Goal: Navigation & Orientation: Find specific page/section

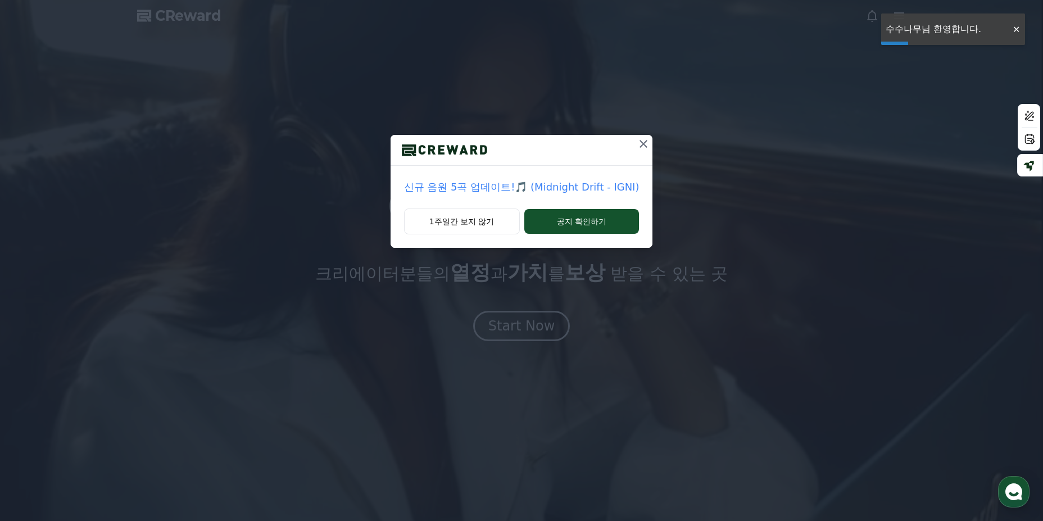
click at [643, 141] on icon at bounding box center [643, 144] width 8 height 8
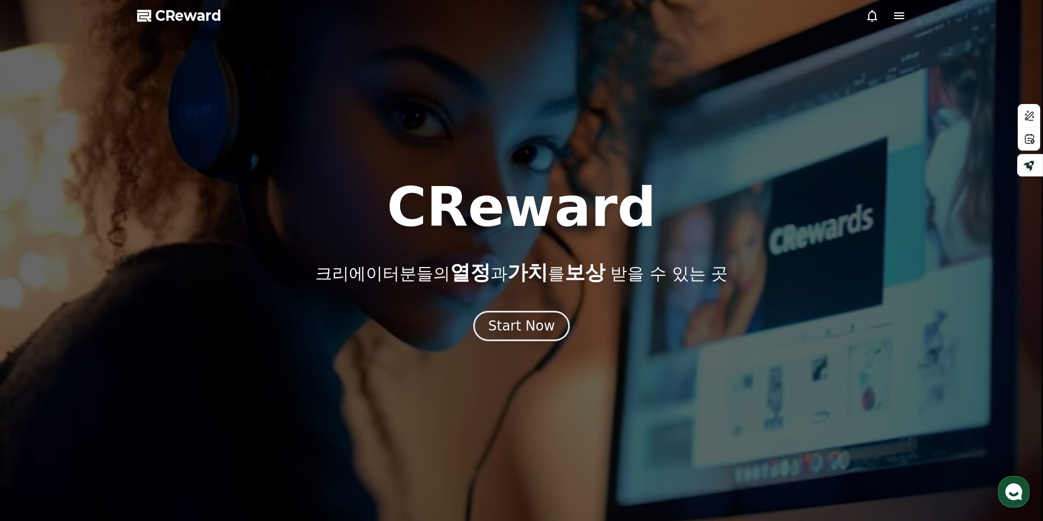
click at [902, 17] on icon at bounding box center [898, 15] width 13 height 13
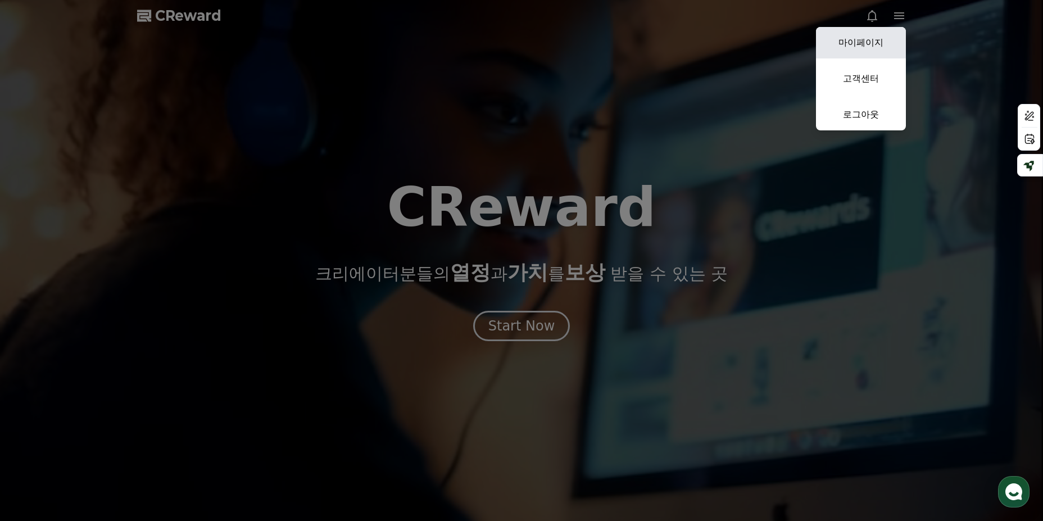
click at [859, 48] on link "마이페이지" at bounding box center [861, 42] width 90 height 31
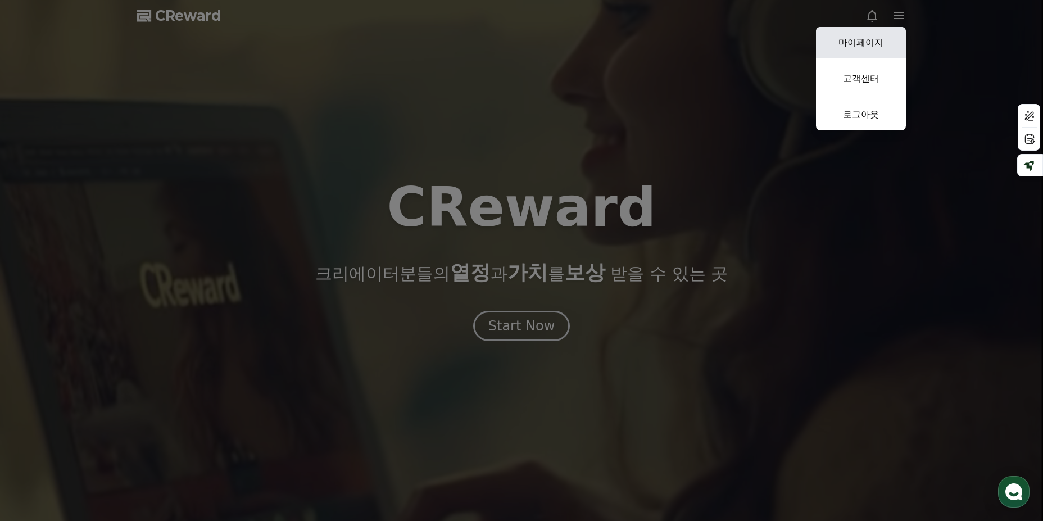
select select "**********"
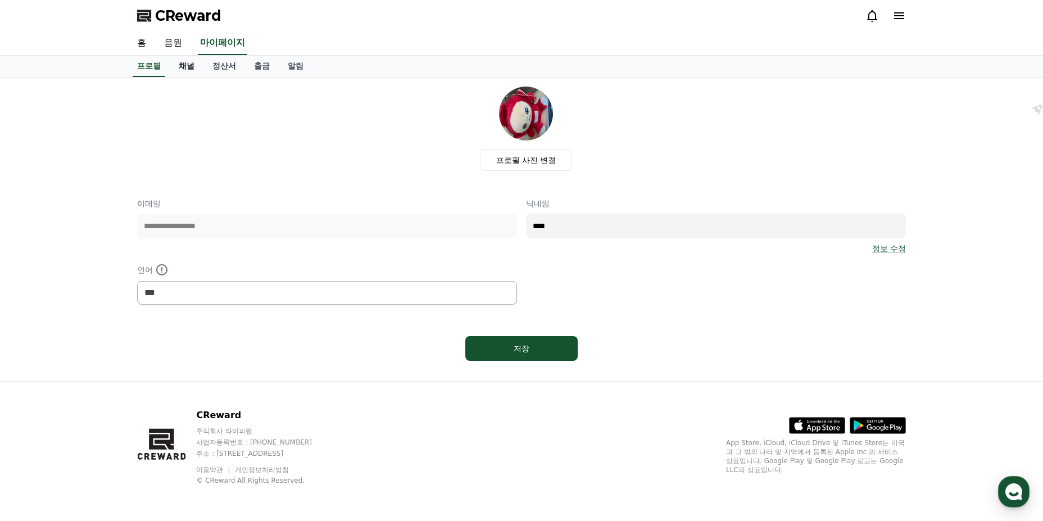
click at [181, 72] on link "채널" at bounding box center [187, 66] width 34 height 21
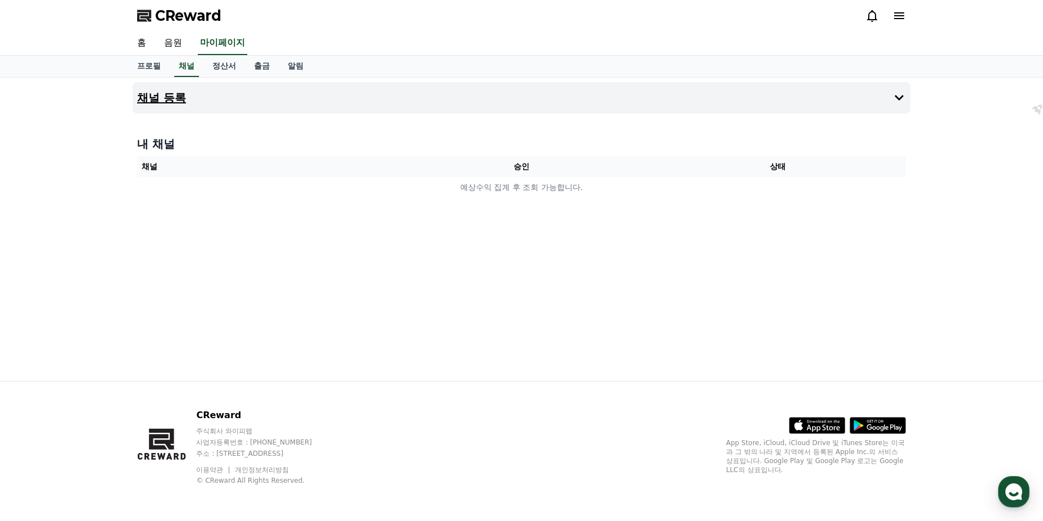
click at [900, 100] on icon at bounding box center [898, 97] width 13 height 13
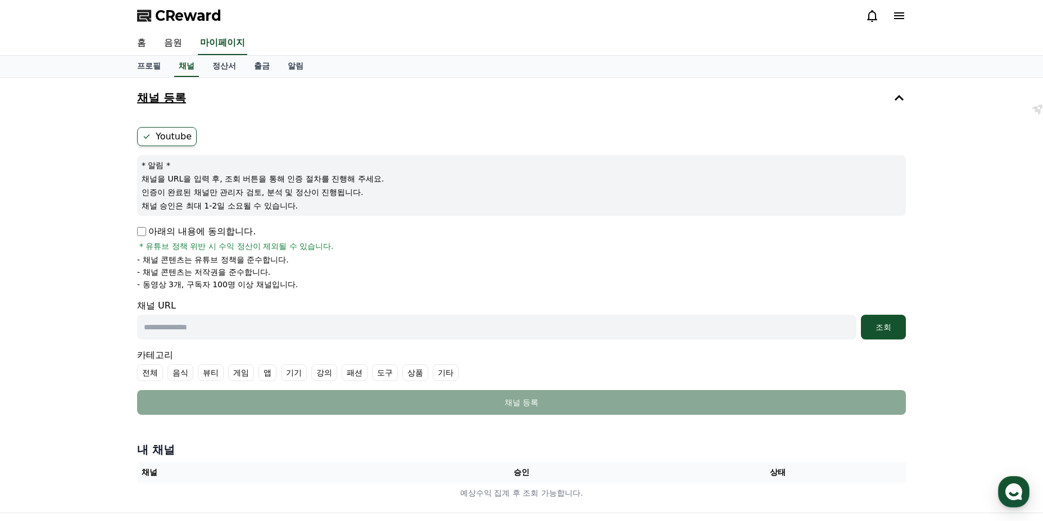
click at [900, 100] on icon at bounding box center [898, 97] width 13 height 13
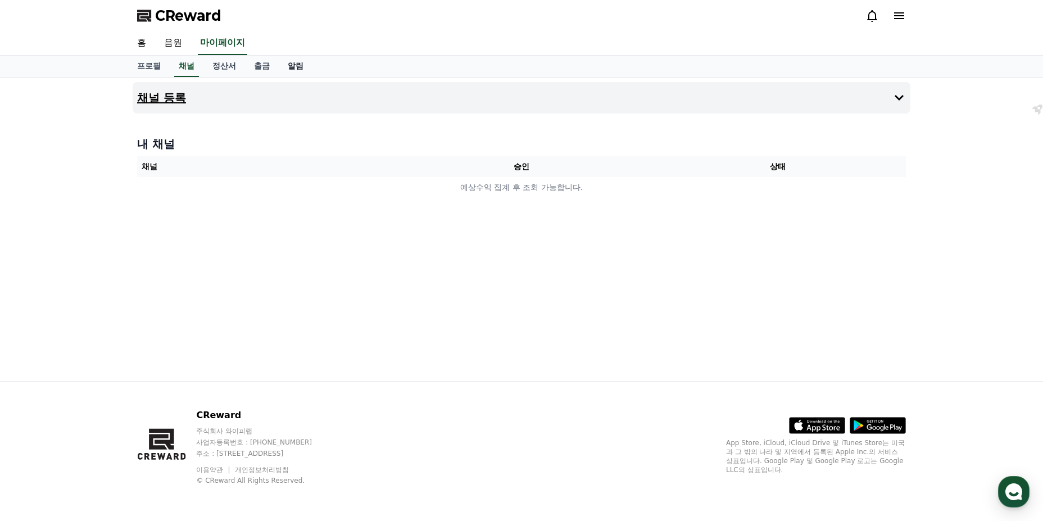
click at [301, 67] on link "알림" at bounding box center [296, 66] width 34 height 21
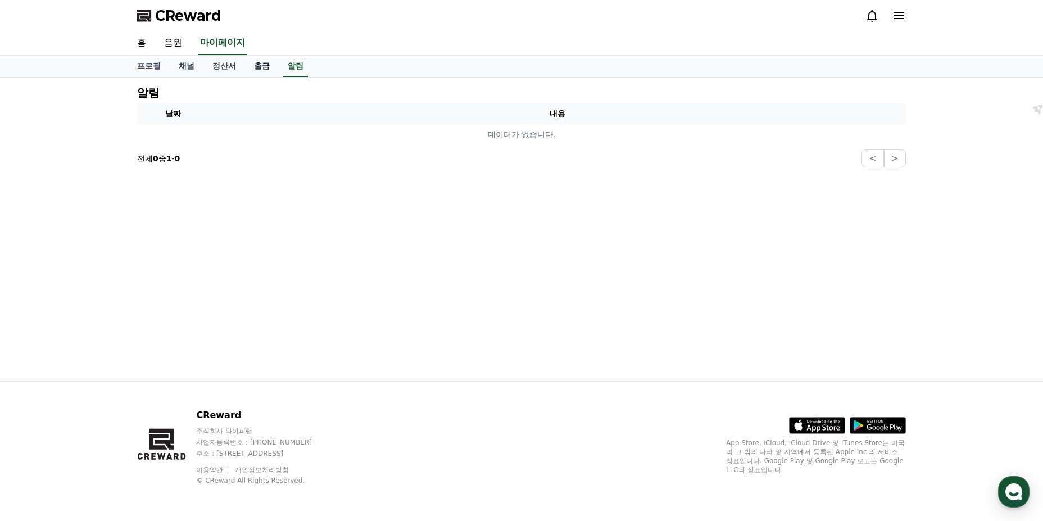
click at [272, 67] on link "출금" at bounding box center [262, 66] width 34 height 21
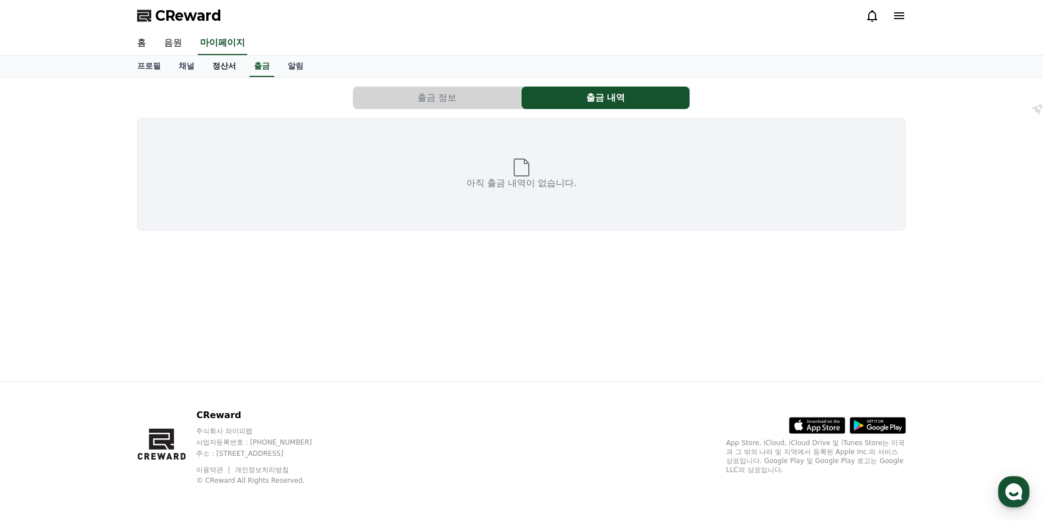
click at [216, 63] on link "정산서" at bounding box center [224, 66] width 42 height 21
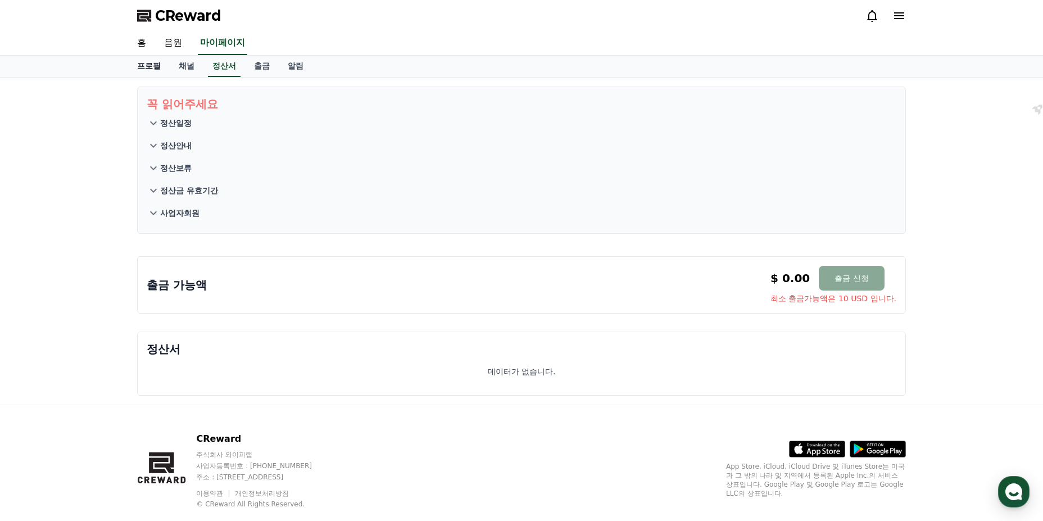
click at [148, 61] on link "프로필" at bounding box center [149, 66] width 42 height 21
select select "**********"
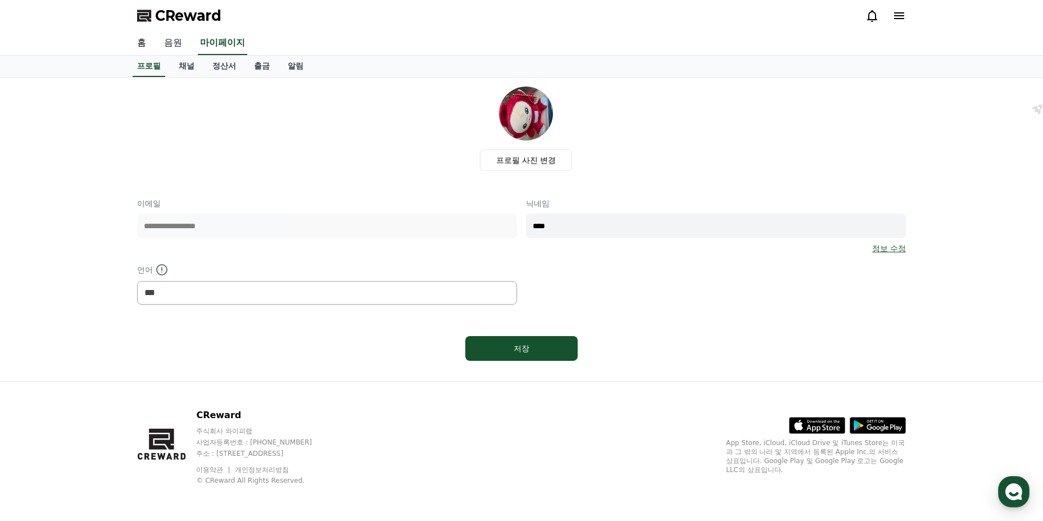
click at [180, 42] on link "음원" at bounding box center [173, 43] width 36 height 24
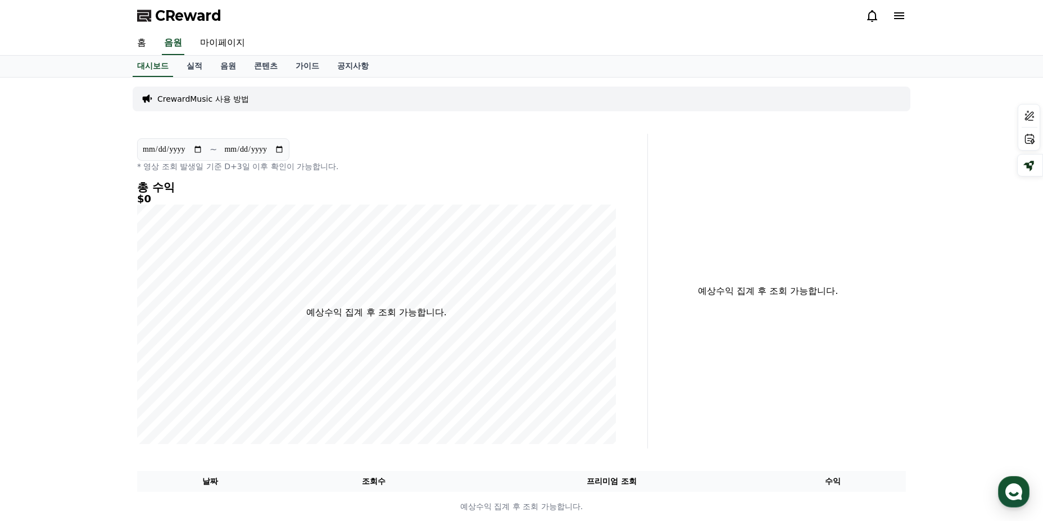
click at [467, 102] on div "CrewardMusic 사용 방법" at bounding box center [522, 99] width 778 height 25
click at [217, 94] on p "CrewardMusic 사용 방법" at bounding box center [203, 98] width 92 height 11
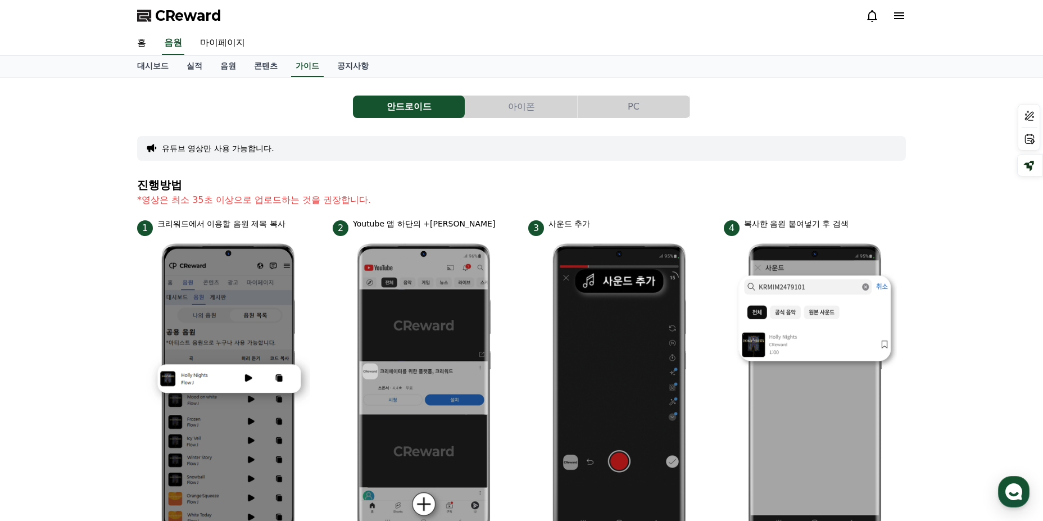
click at [501, 107] on button "아이폰" at bounding box center [521, 107] width 112 height 22
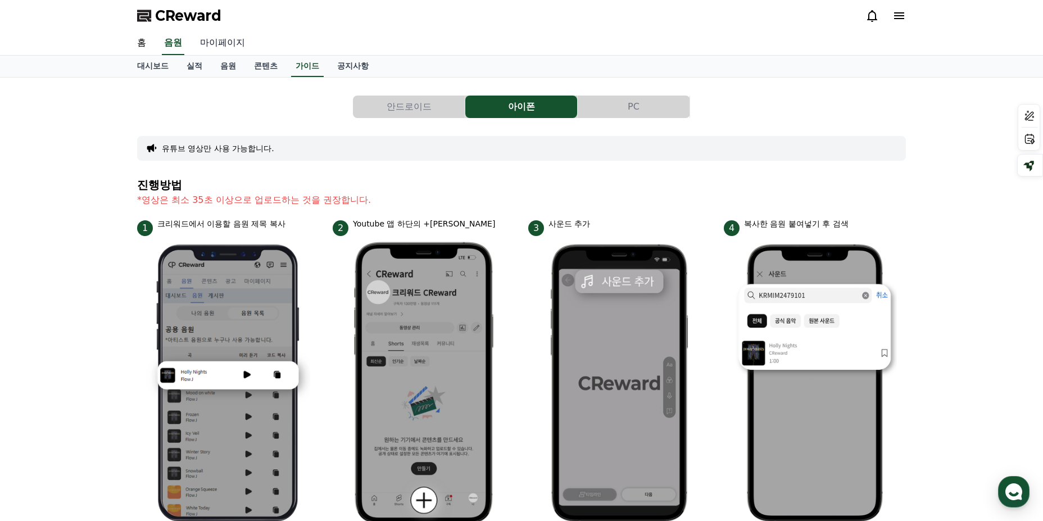
click at [217, 44] on link "마이페이지" at bounding box center [222, 43] width 63 height 24
select select "**********"
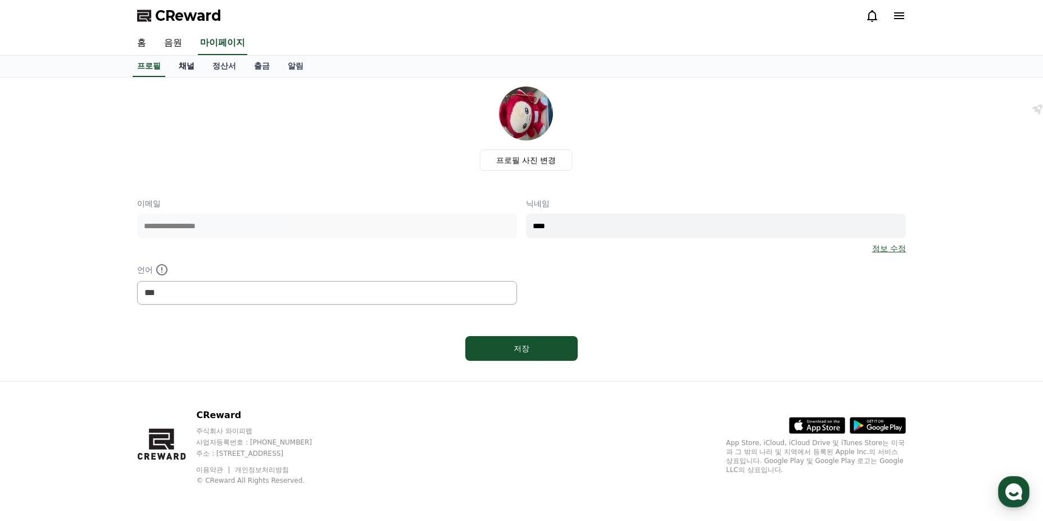
click at [192, 65] on link "채널" at bounding box center [187, 66] width 34 height 21
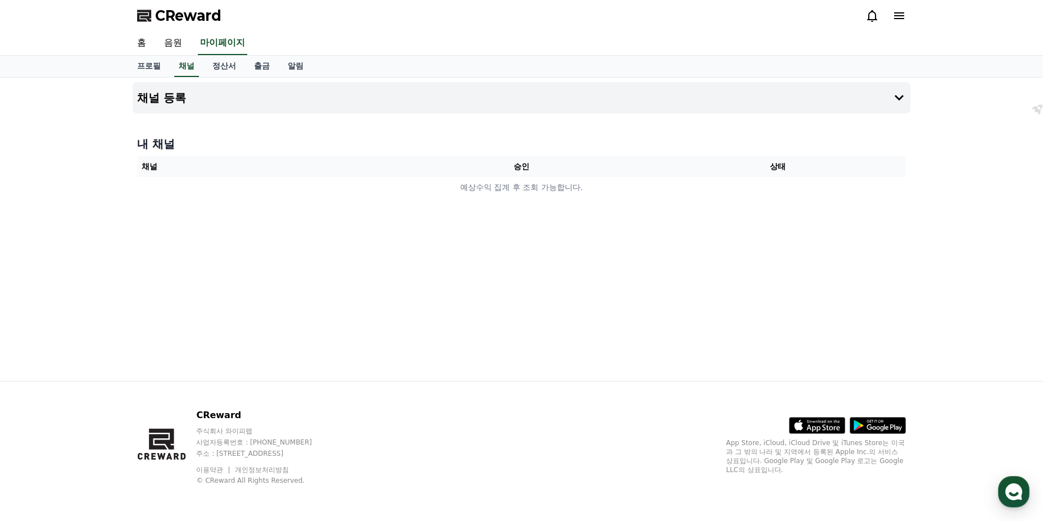
click at [160, 160] on th "채널" at bounding box center [265, 166] width 256 height 21
click at [899, 13] on icon at bounding box center [899, 15] width 10 height 7
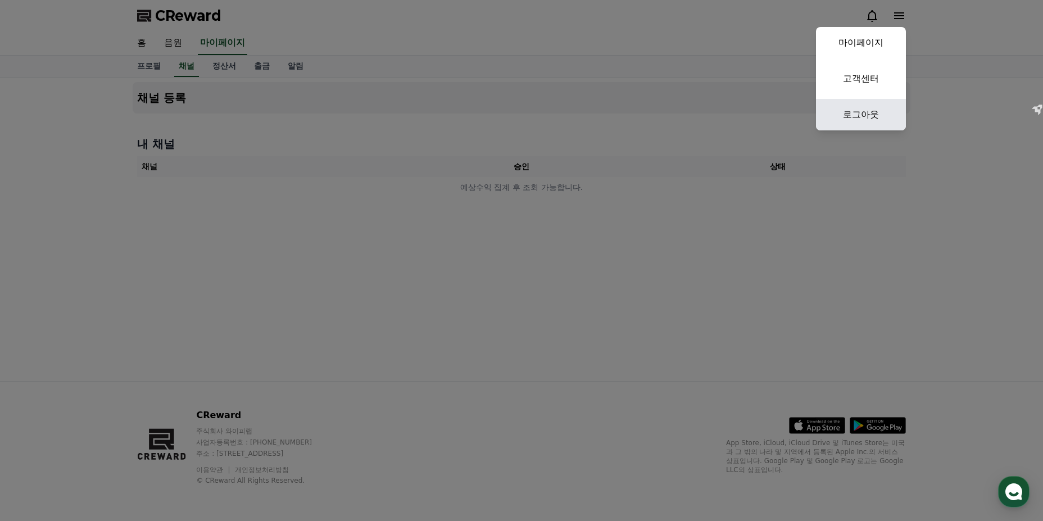
click at [867, 110] on link "로그아웃" at bounding box center [861, 114] width 90 height 31
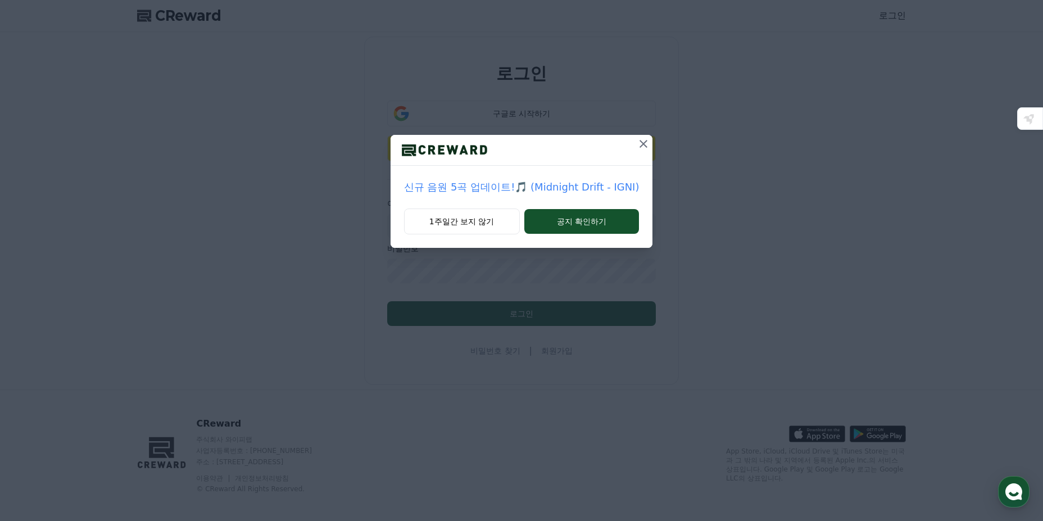
click at [640, 141] on icon at bounding box center [643, 143] width 13 height 13
